Goal: Task Accomplishment & Management: Use online tool/utility

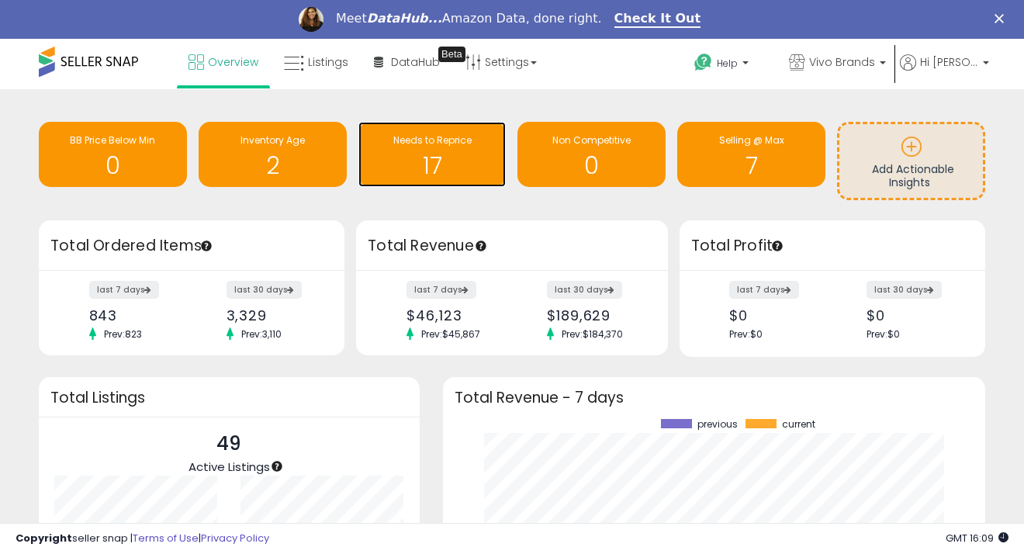
click at [426, 175] on h1 "17" at bounding box center [432, 166] width 133 height 26
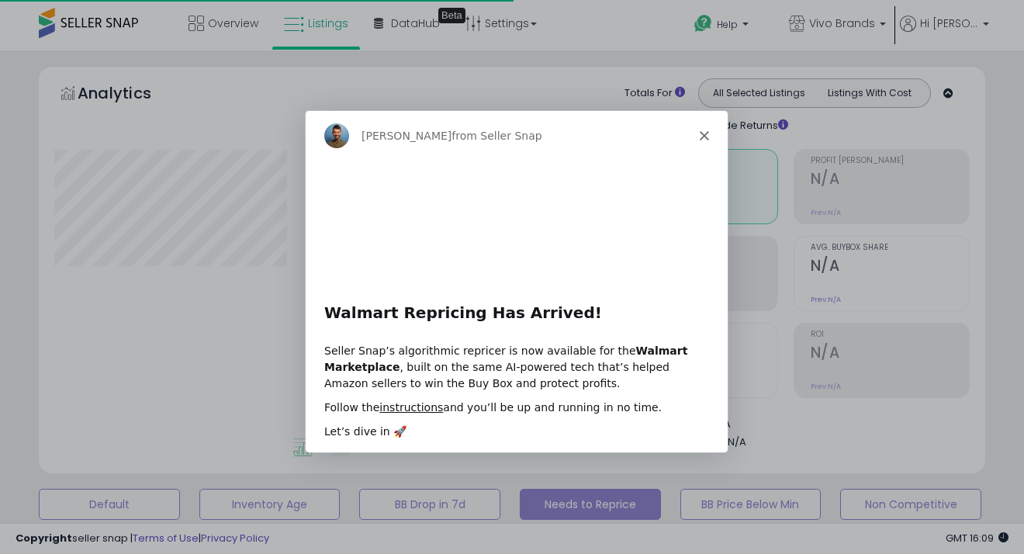
select select "**"
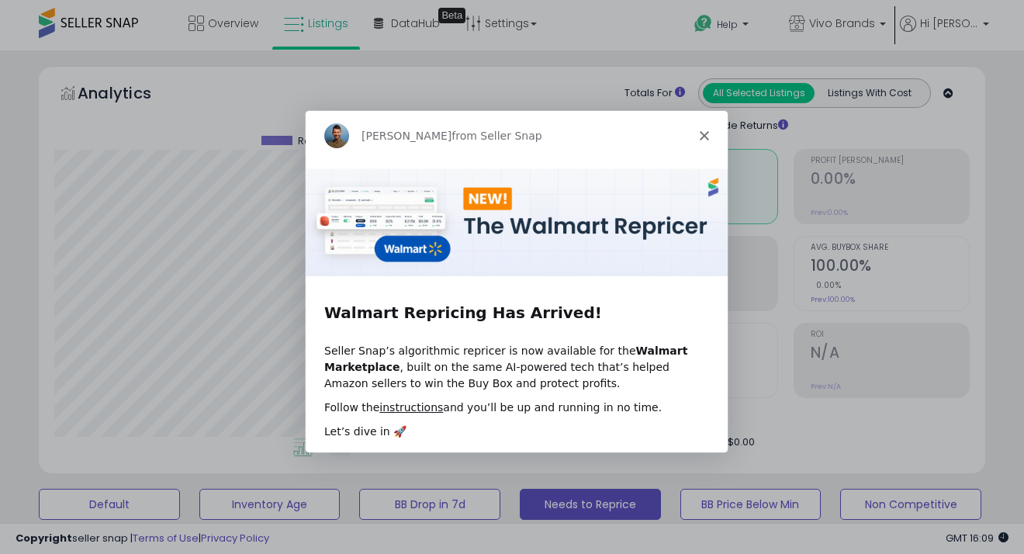
scroll to position [318, 547]
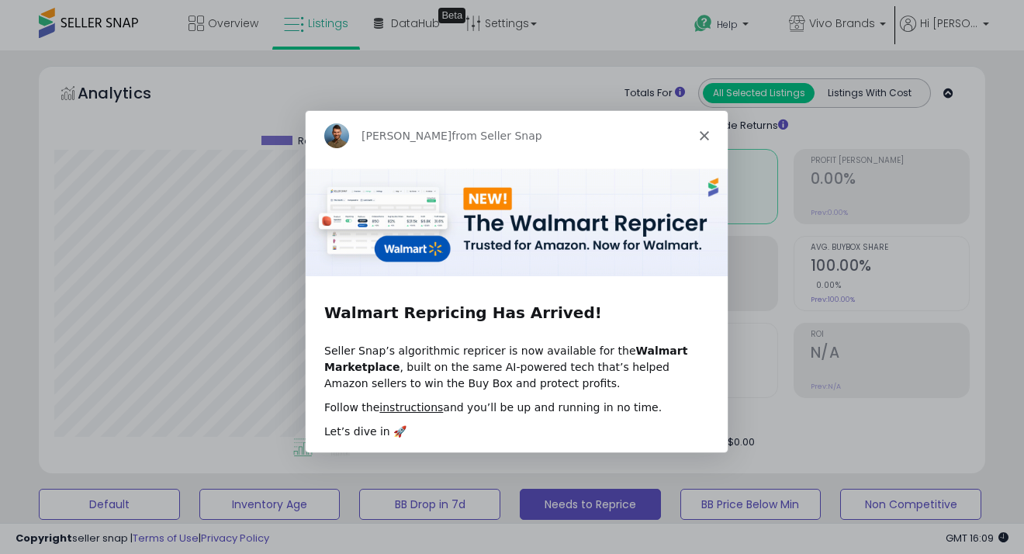
click at [702, 134] on polygon "Close" at bounding box center [703, 134] width 9 height 9
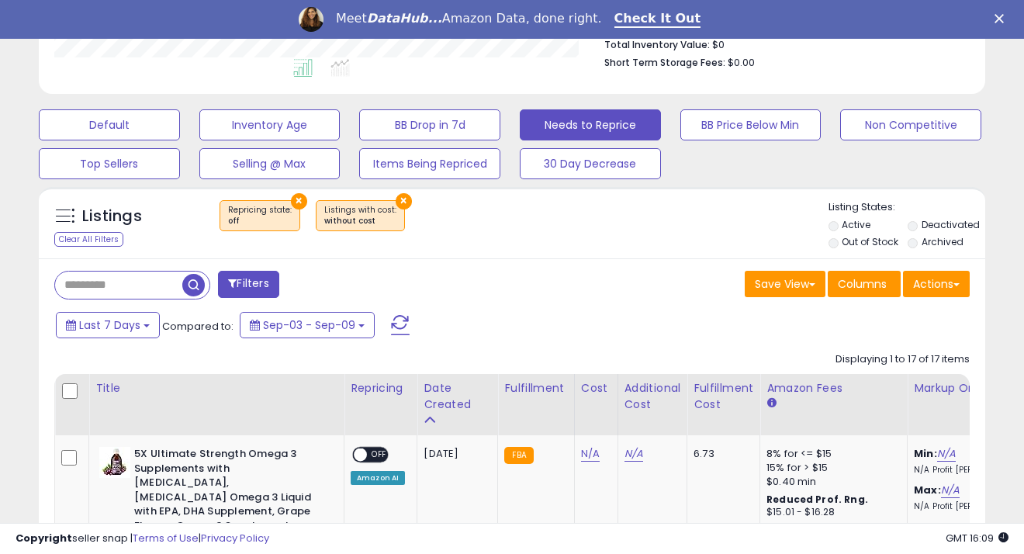
scroll to position [0, 0]
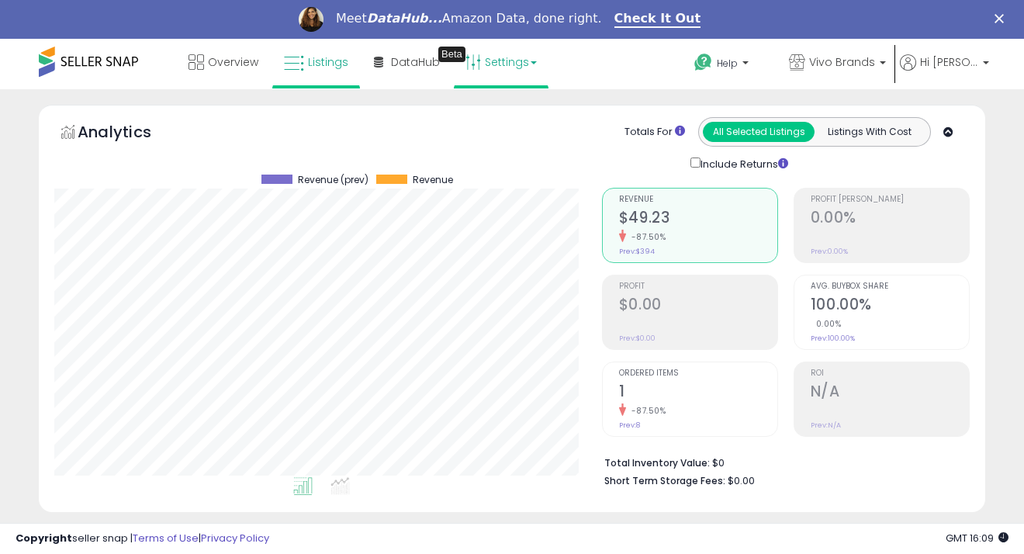
click at [514, 64] on link "Settings" at bounding box center [501, 62] width 95 height 47
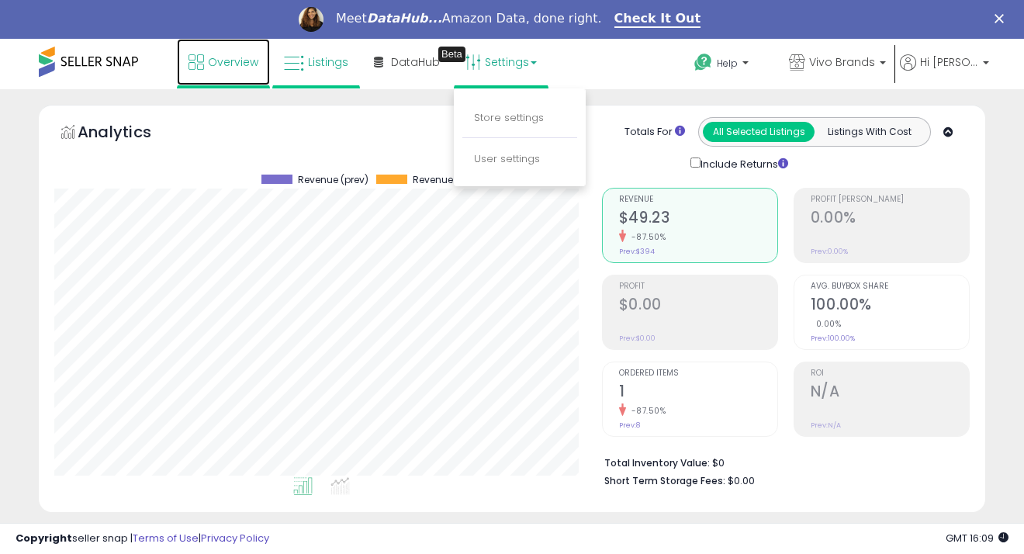
click at [192, 66] on icon at bounding box center [197, 62] width 16 height 16
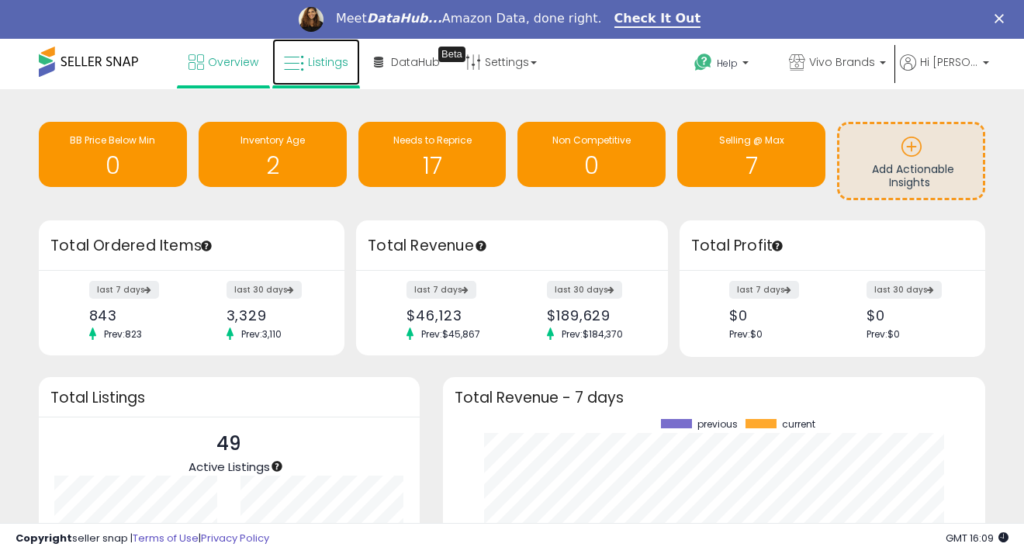
click at [321, 60] on span "Listings" at bounding box center [328, 62] width 40 height 16
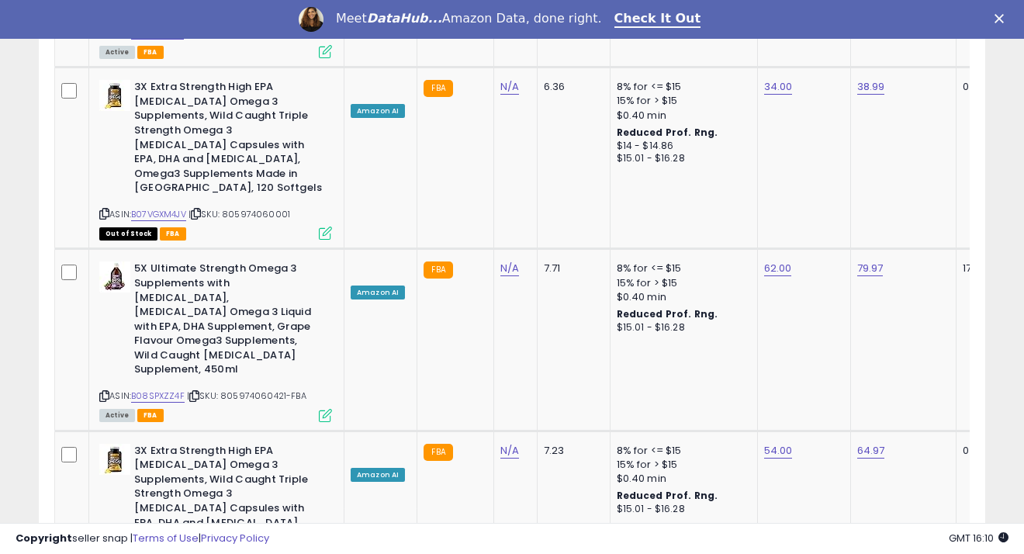
scroll to position [4433, 0]
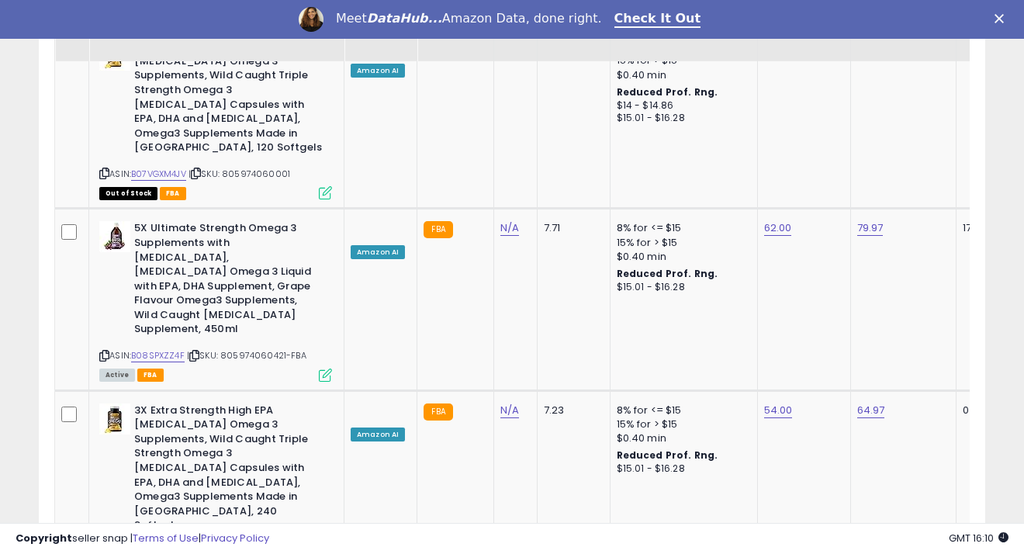
select select "**"
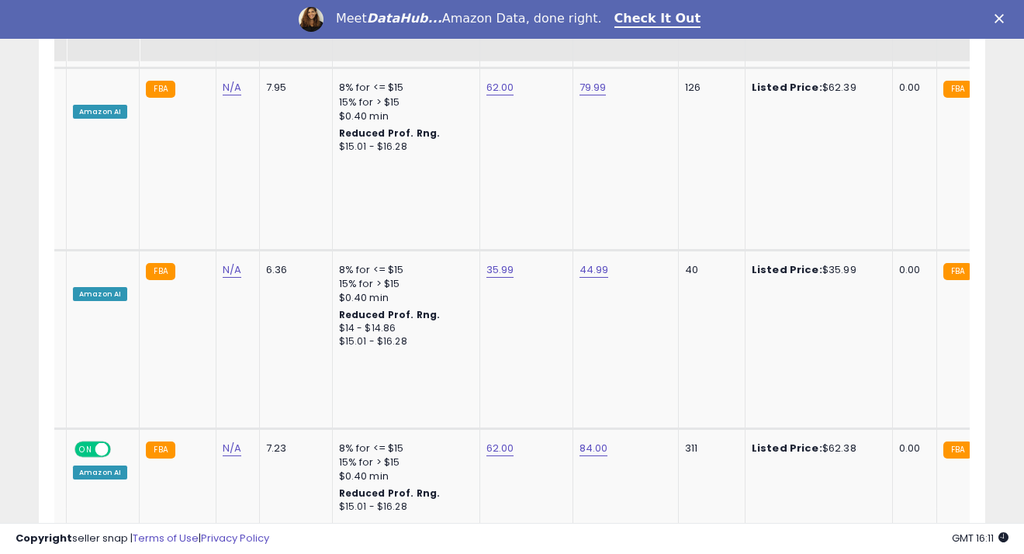
scroll to position [0, 307]
